Goal: Information Seeking & Learning: Find specific fact

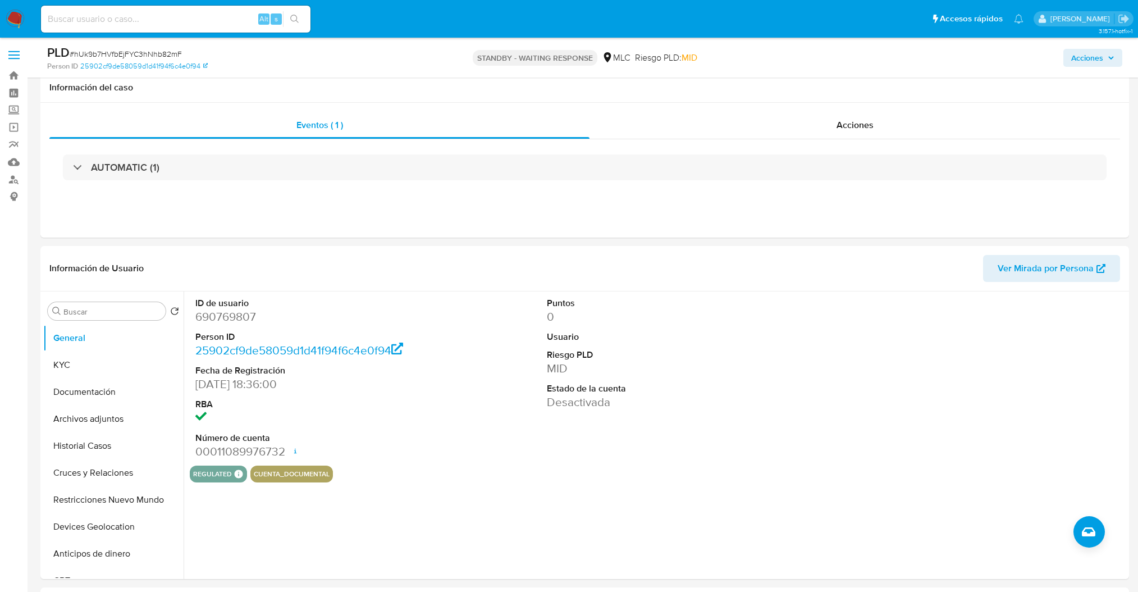
select select "10"
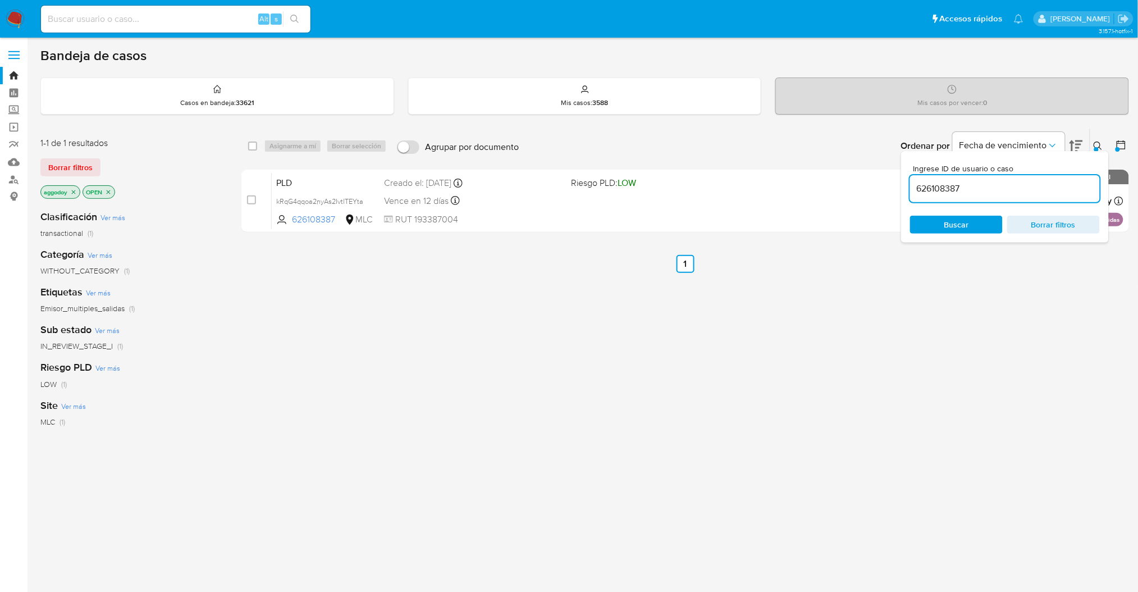
click at [1106, 143] on button at bounding box center [1099, 145] width 19 height 13
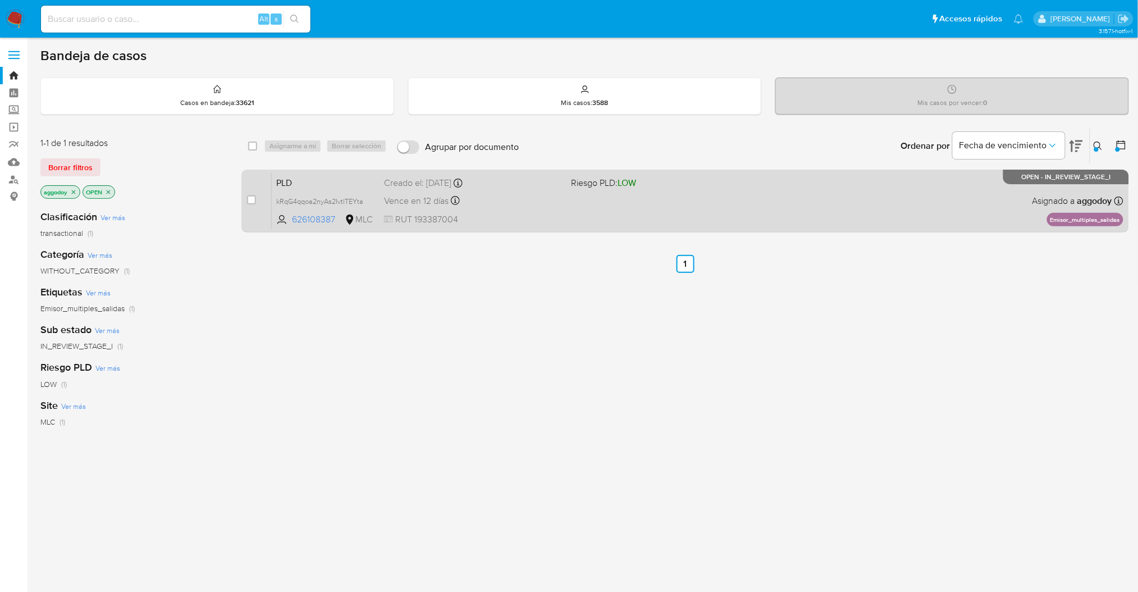
click at [861, 217] on div "PLD kRqG4qqoa2nyAs2IvtlTEYta 626108387 MLC Riesgo PLD: LOW Creado el: 12/06/202…" at bounding box center [697, 200] width 851 height 57
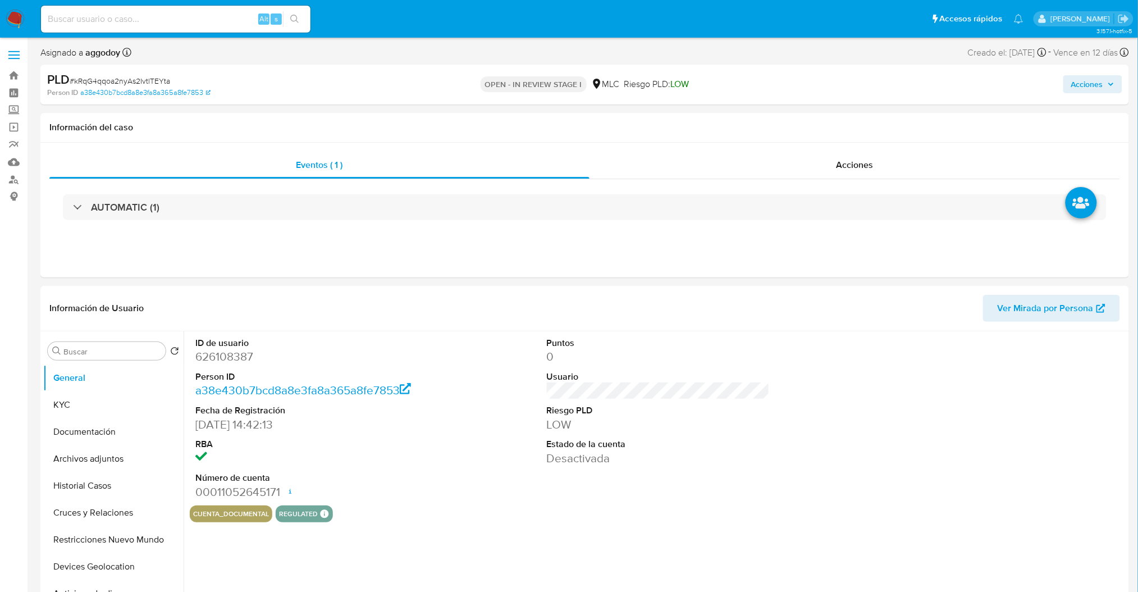
select select "10"
click at [132, 79] on span "# kRqG4qqoa2nyAs2IvtlTEYta" at bounding box center [120, 80] width 100 height 11
copy span "kRqG4qqoa2nyAs2IvtlTEYta"
